Goal: Transaction & Acquisition: Purchase product/service

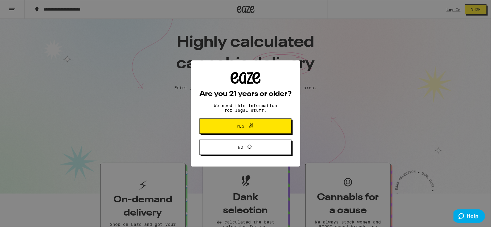
click at [251, 129] on icon at bounding box center [250, 125] width 7 height 7
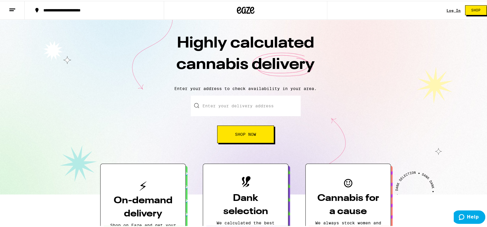
click at [256, 108] on input "Enter your delivery address" at bounding box center [246, 105] width 110 height 21
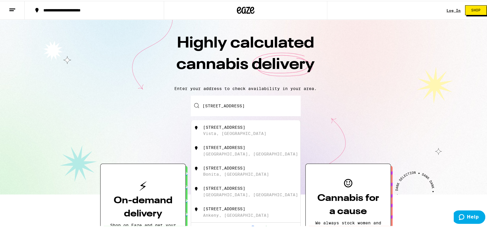
click at [254, 133] on div "[STREET_ADDRESS]" at bounding box center [255, 129] width 105 height 11
type input "[STREET_ADDRESS]"
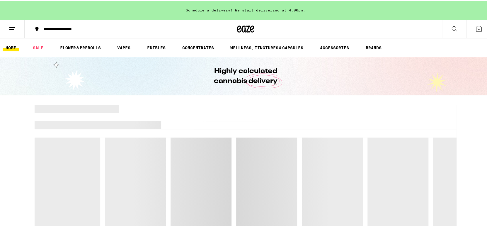
scroll to position [1, 0]
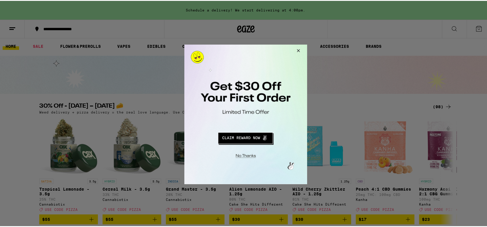
click at [298, 51] on button "Close Modal" at bounding box center [297, 52] width 16 height 14
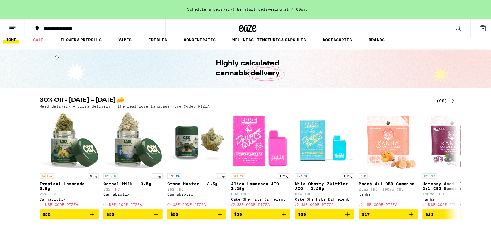
scroll to position [0, 0]
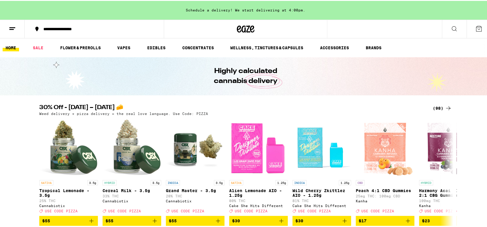
click at [452, 25] on icon at bounding box center [453, 27] width 7 height 7
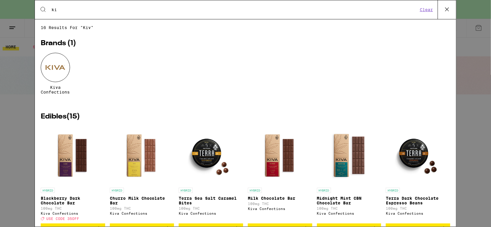
type input "k"
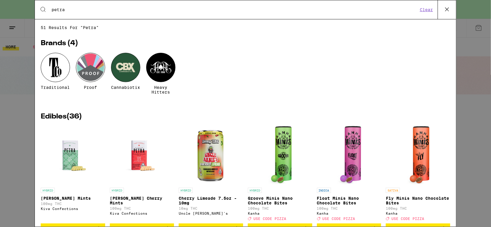
type input "petra"
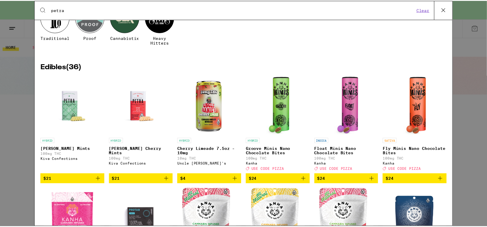
scroll to position [50, 0]
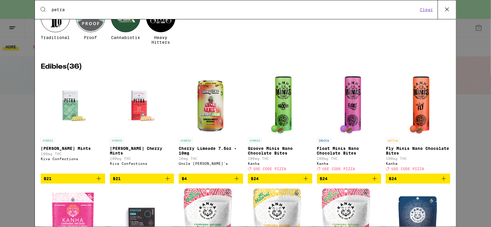
click at [81, 149] on p "[PERSON_NAME] Mints" at bounding box center [73, 148] width 64 height 5
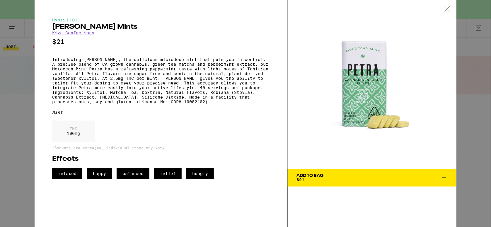
click at [16, 97] on div "Hybrid [PERSON_NAME] Mints Kiva Confections $21 Introducing [PERSON_NAME], the …" at bounding box center [245, 113] width 491 height 227
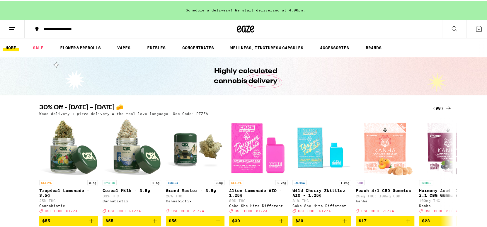
click at [453, 36] on button at bounding box center [454, 28] width 25 height 18
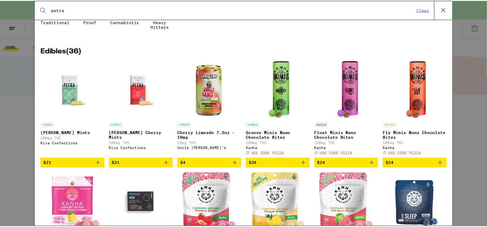
scroll to position [72, 0]
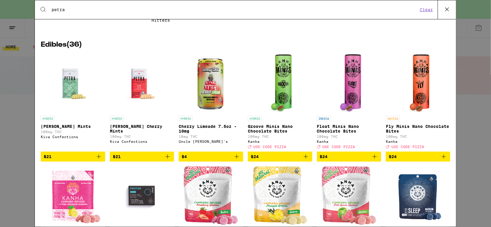
click at [139, 92] on img "Open page for Petra Tart Cherry Mints from Kiva Confections" at bounding box center [141, 83] width 59 height 59
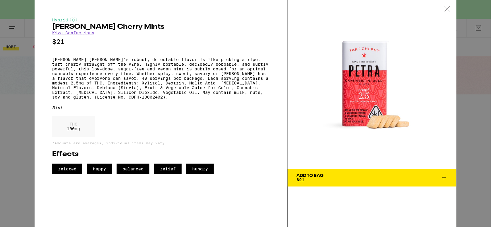
click at [68, 33] on link "Kiva Confections" at bounding box center [73, 32] width 42 height 5
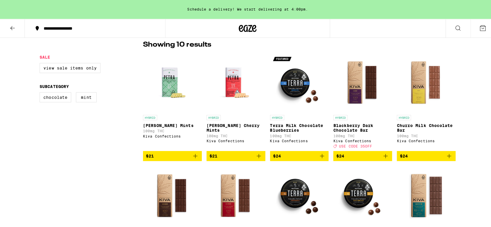
scroll to position [154, 0]
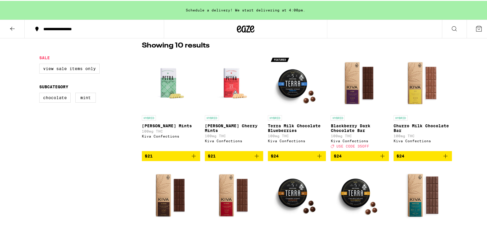
click at [240, 125] on p "[PERSON_NAME] Cherry Mints" at bounding box center [234, 126] width 58 height 9
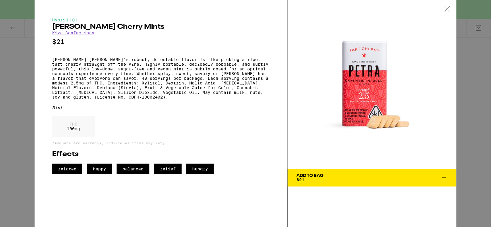
click at [19, 96] on div "Hybrid [PERSON_NAME] Cherry Mints Kiva Confections $21 [PERSON_NAME] Cherry's r…" at bounding box center [245, 113] width 491 height 227
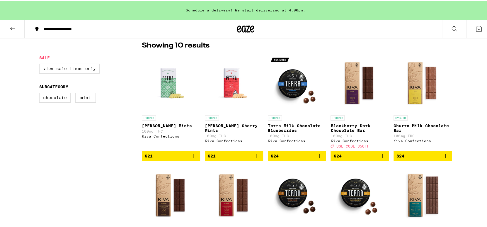
click at [175, 127] on p "[PERSON_NAME] Mints" at bounding box center [171, 124] width 58 height 5
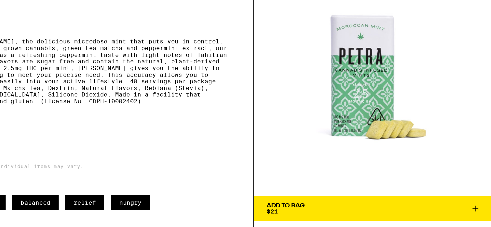
scroll to position [154, 0]
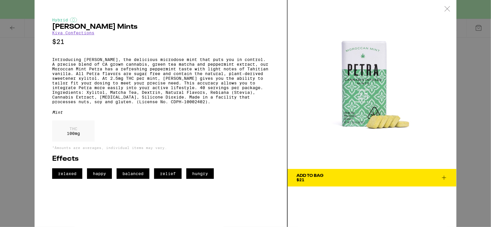
click at [20, 134] on div "Hybrid [PERSON_NAME] Mints Kiva Confections $21 Introducing [PERSON_NAME], the …" at bounding box center [245, 113] width 491 height 227
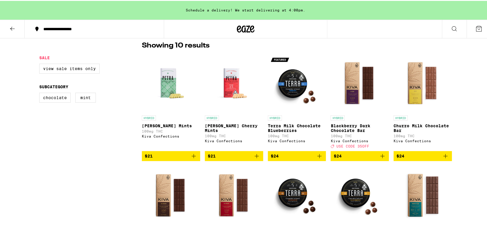
click at [255, 158] on icon "Add to bag" at bounding box center [256, 154] width 7 height 7
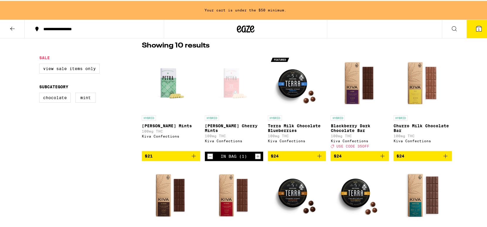
click at [190, 157] on icon "Add to bag" at bounding box center [193, 154] width 7 height 7
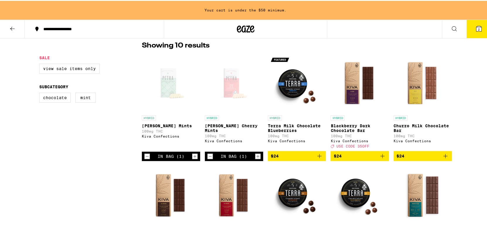
click at [478, 29] on span "2" at bounding box center [479, 29] width 2 height 4
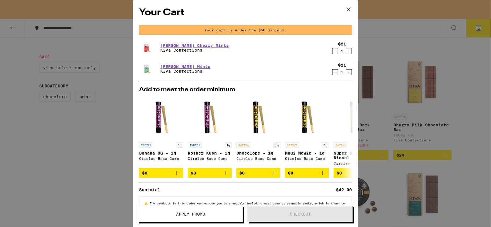
scroll to position [21, 0]
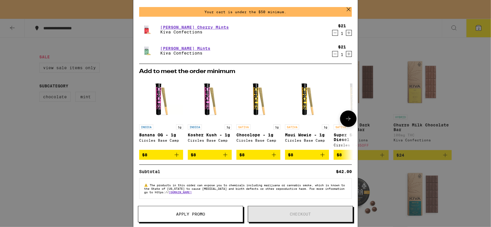
click at [346, 117] on icon at bounding box center [348, 119] width 5 height 4
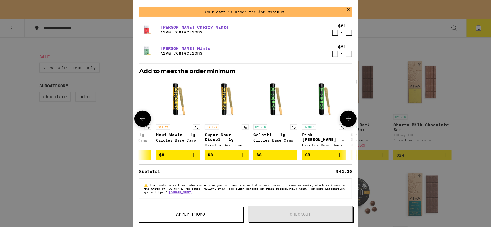
scroll to position [0, 144]
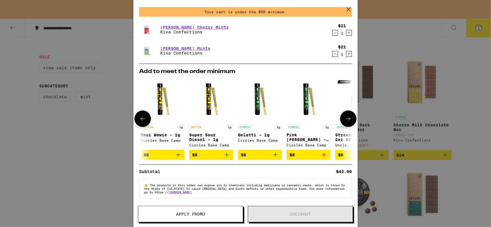
click at [346, 117] on icon at bounding box center [348, 119] width 5 height 4
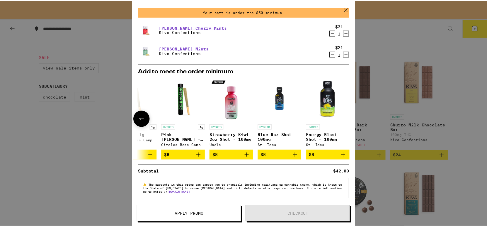
scroll to position [0, 278]
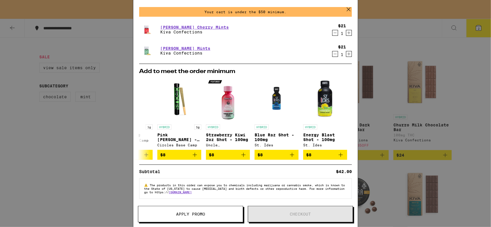
click at [351, 11] on icon at bounding box center [348, 9] width 9 height 9
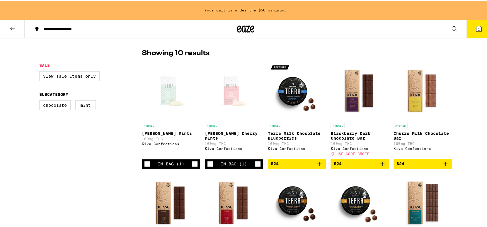
scroll to position [153, 0]
